Goal: Find specific page/section: Find specific page/section

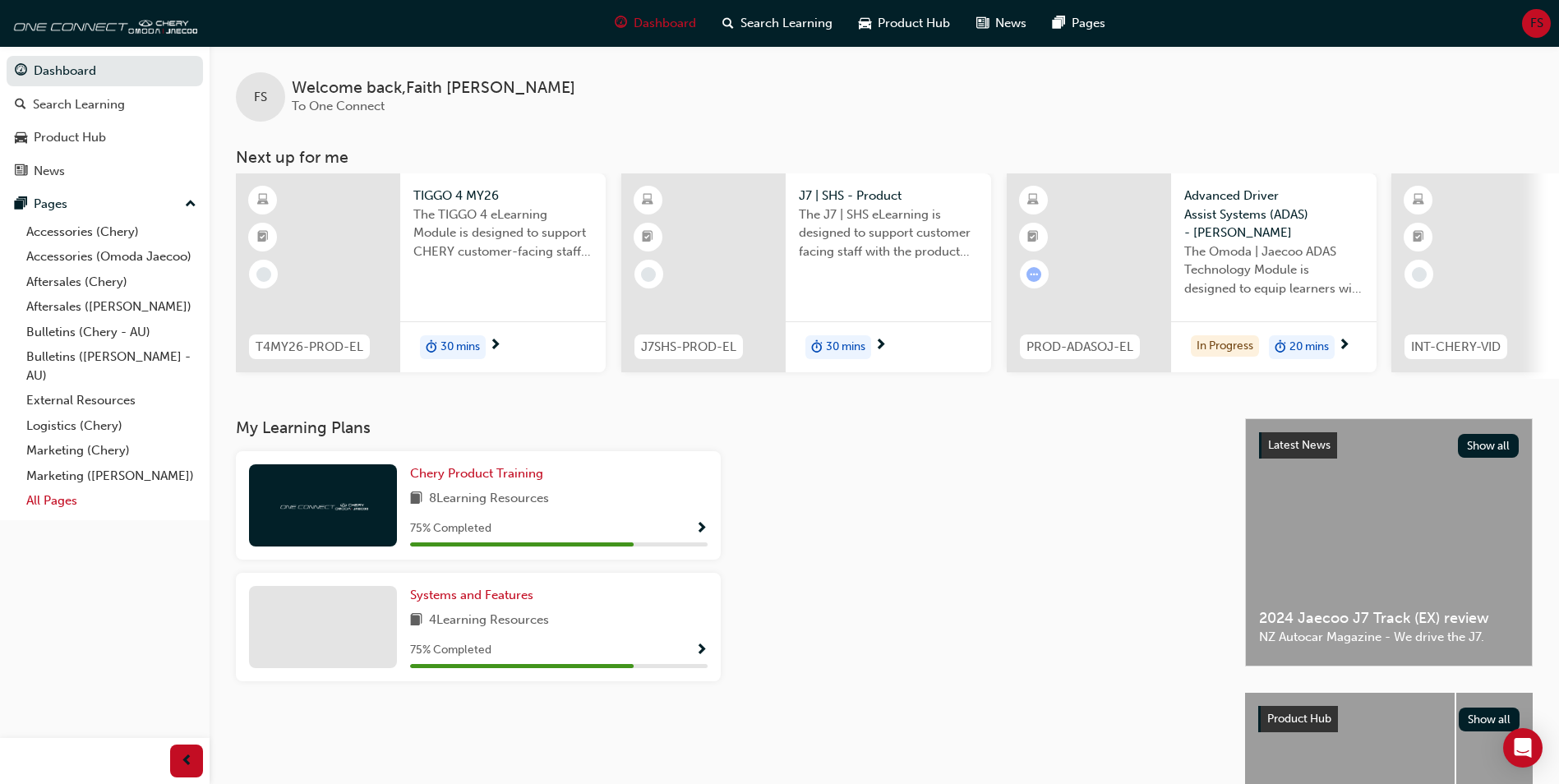
click at [49, 504] on link "All Pages" at bounding box center [111, 500] width 183 height 25
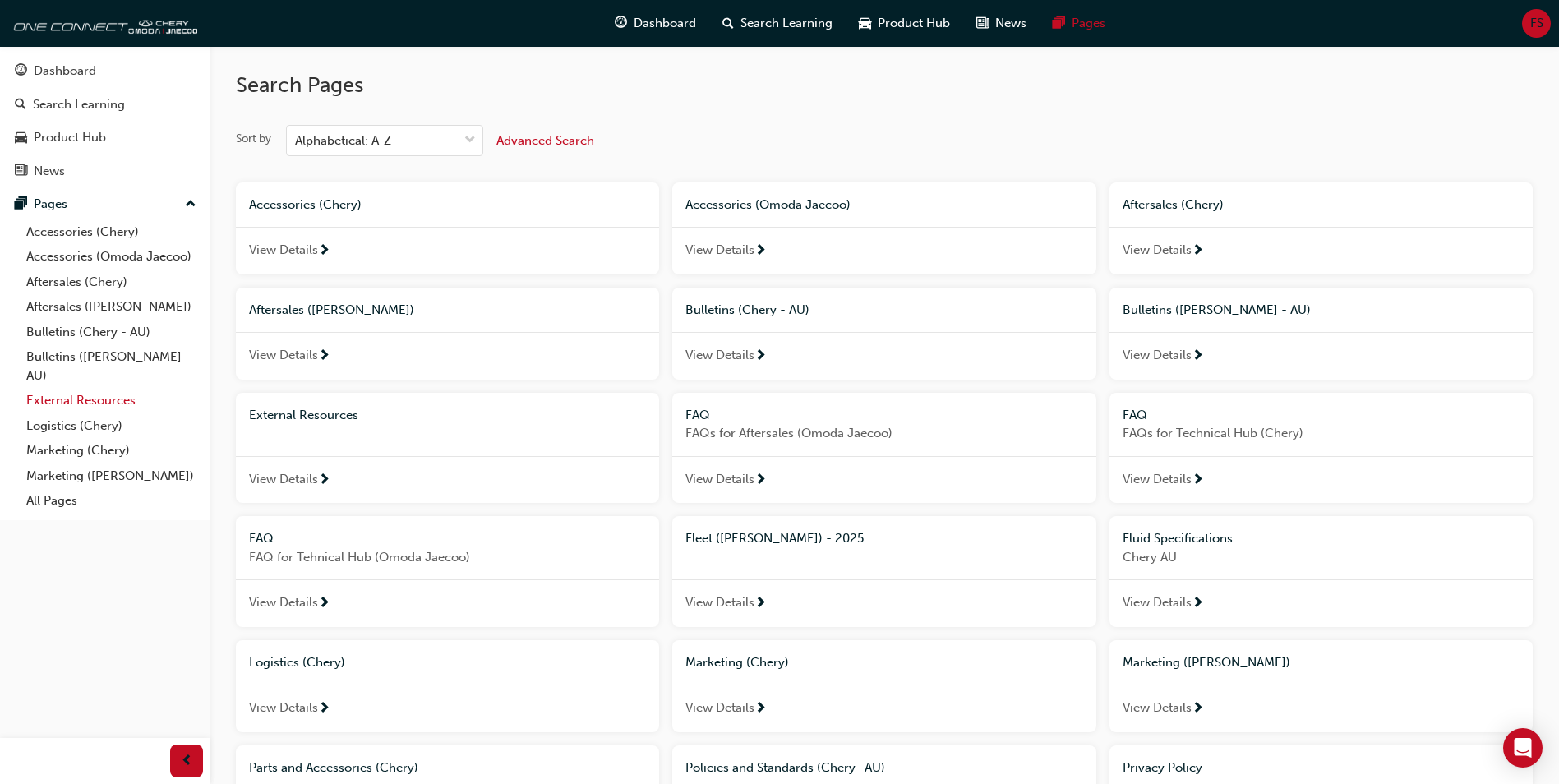
click at [60, 401] on link "External Resources" at bounding box center [111, 400] width 183 height 25
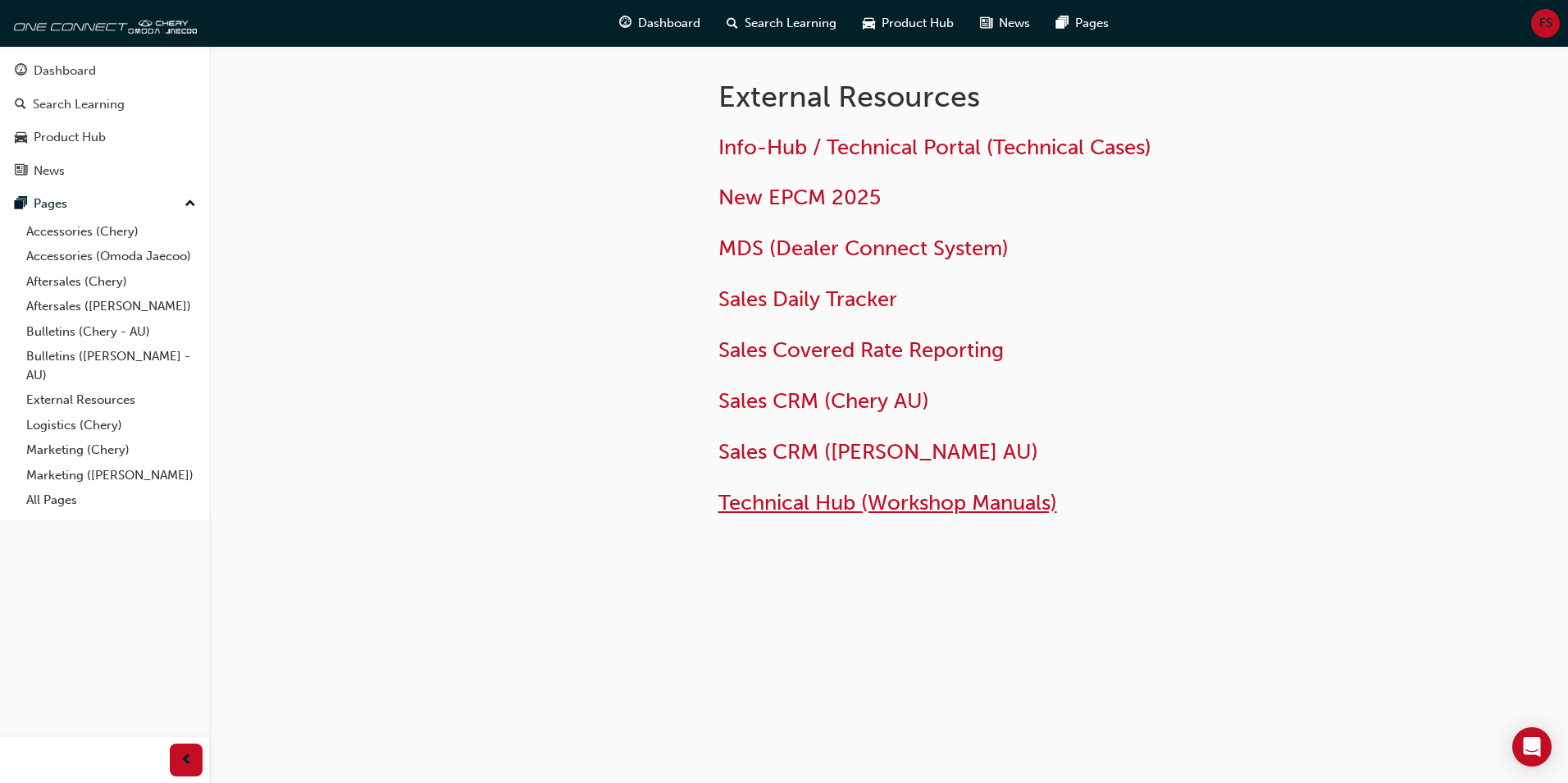
click at [872, 509] on span "Technical Hub (Workshop Manuals)" at bounding box center [888, 502] width 338 height 25
click at [764, 503] on span "Technical Hub (Workshop Manuals)" at bounding box center [888, 502] width 338 height 25
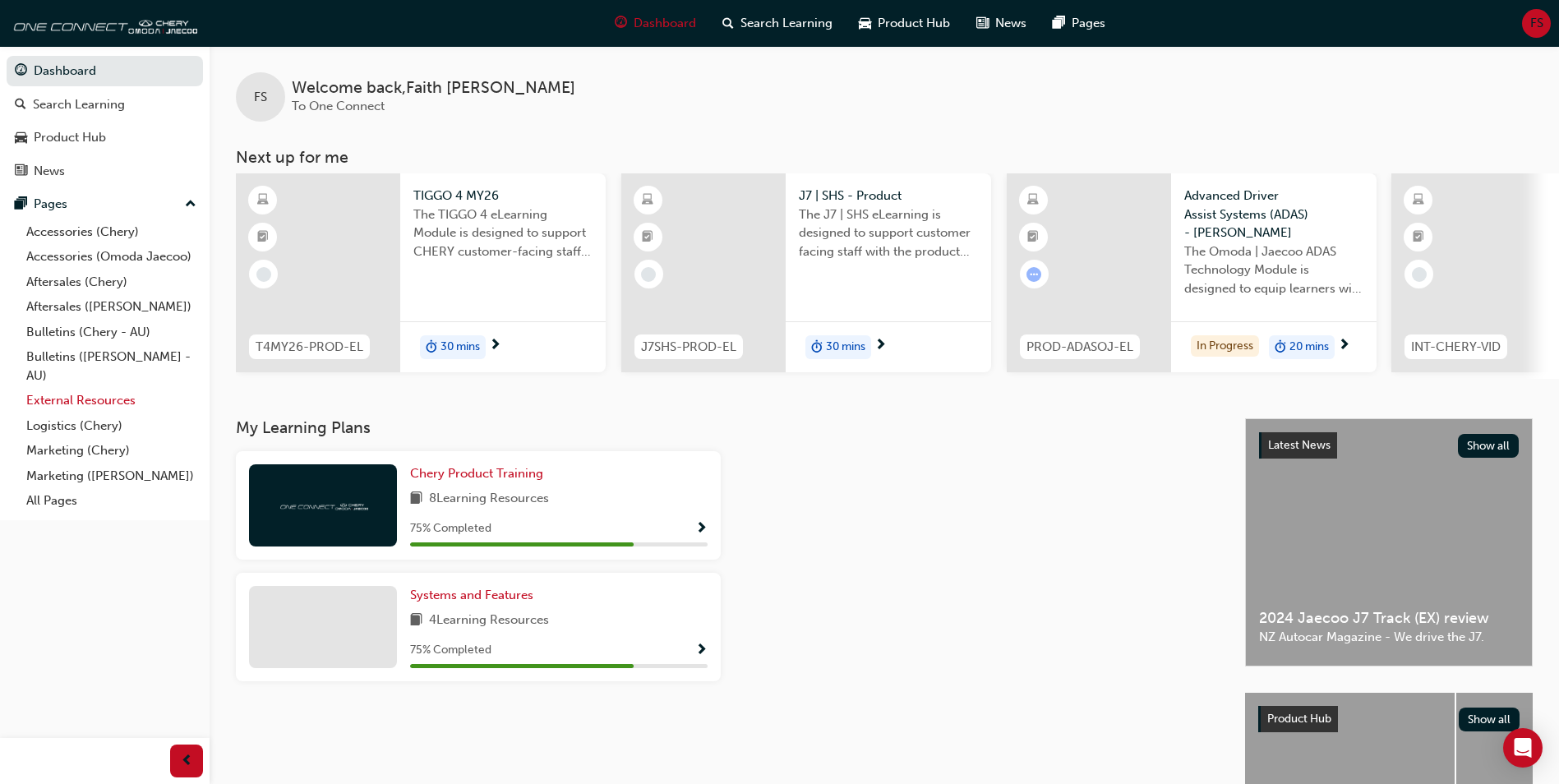
click at [125, 407] on link "External Resources" at bounding box center [111, 400] width 183 height 25
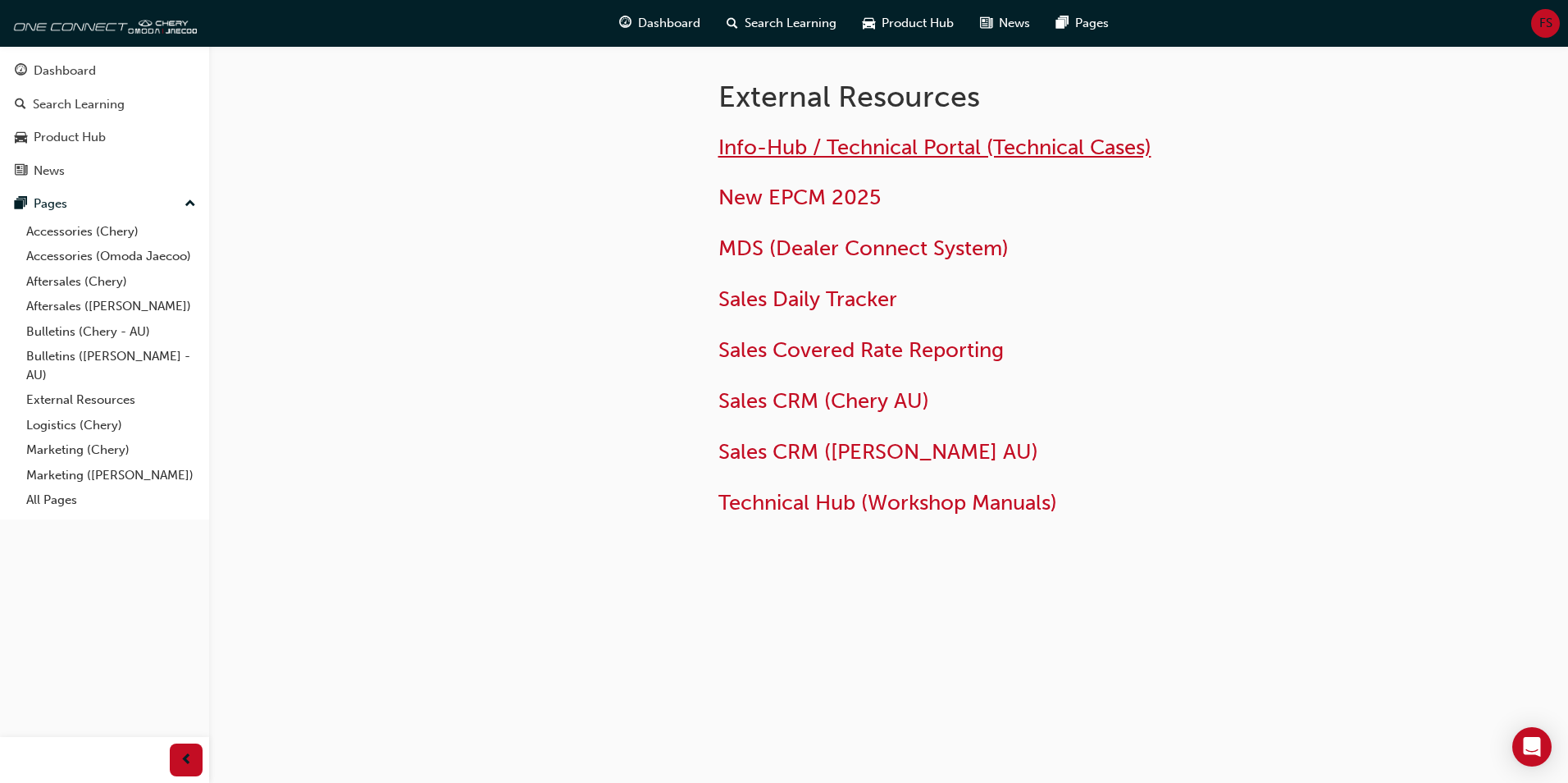
click at [974, 139] on span "Info-Hub / Technical Portal (Technical Cases)" at bounding box center [935, 147] width 433 height 25
